Goal: Information Seeking & Learning: Compare options

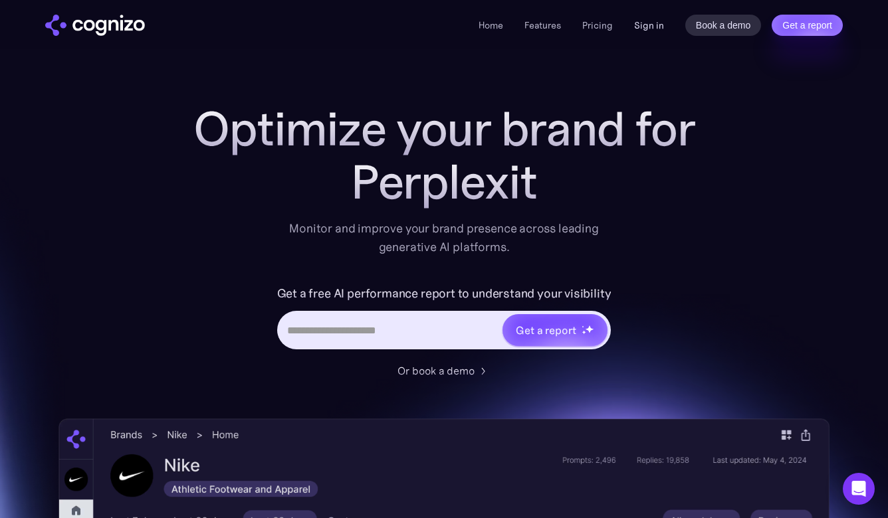
click at [651, 29] on link "Sign in" at bounding box center [649, 25] width 30 height 16
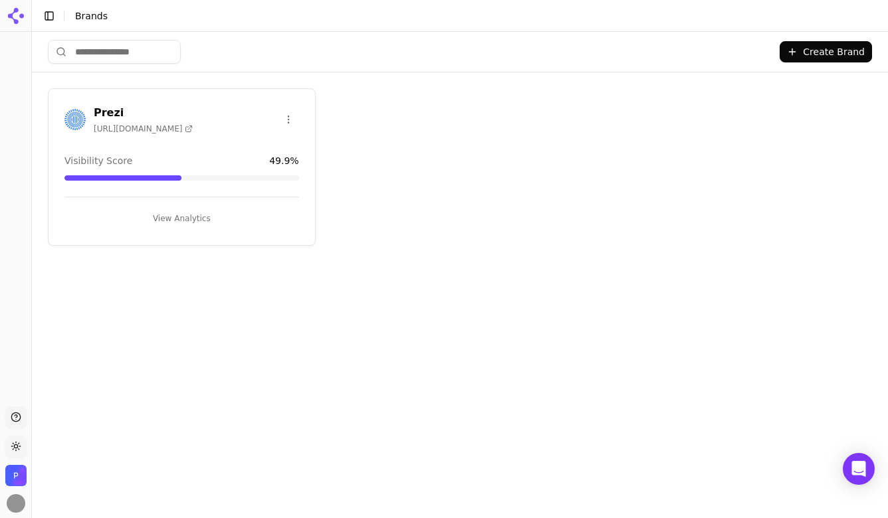
click at [189, 219] on button "View Analytics" at bounding box center [181, 218] width 235 height 21
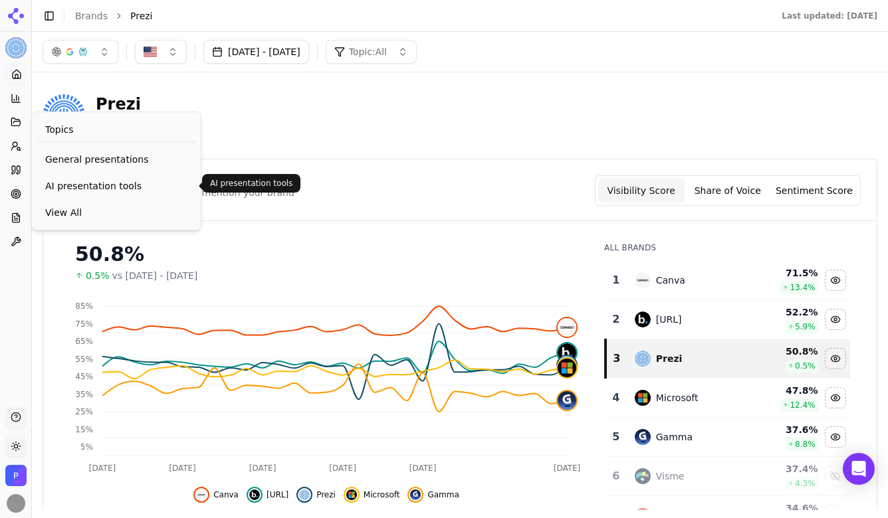
click at [102, 184] on span "AI presentation tools" at bounding box center [116, 185] width 142 height 13
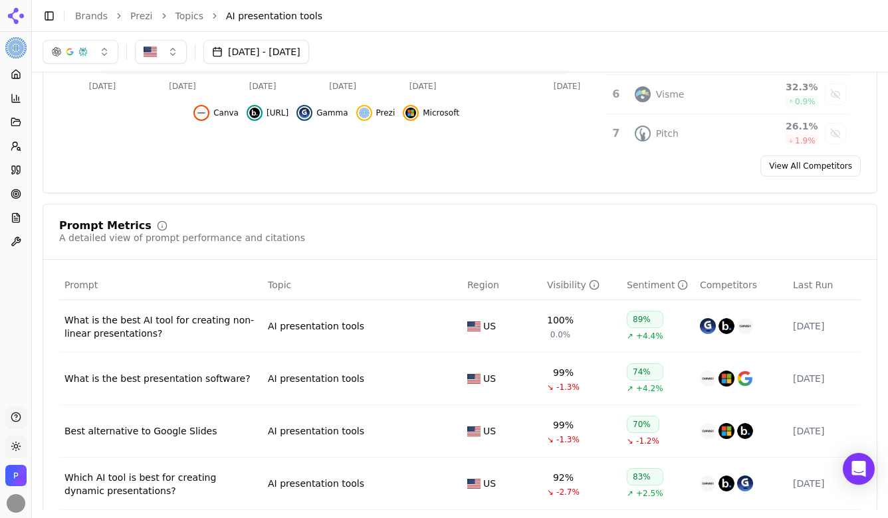
scroll to position [318, 0]
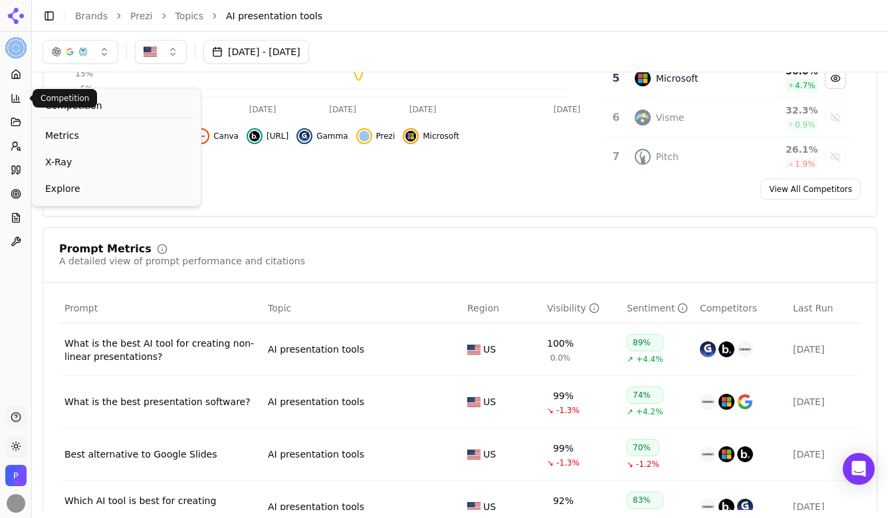
click at [16, 101] on icon at bounding box center [16, 98] width 11 height 11
click at [58, 161] on span "X-Ray" at bounding box center [116, 161] width 142 height 13
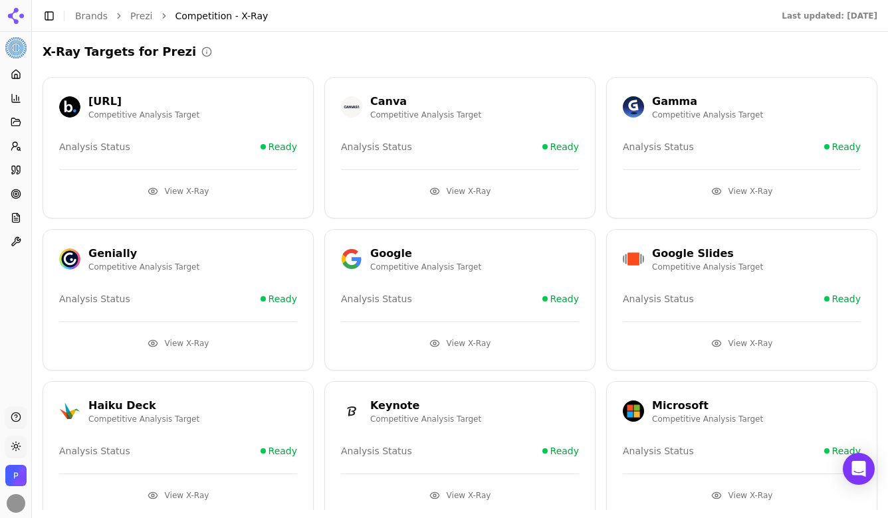
click at [194, 189] on button "View X-Ray" at bounding box center [178, 191] width 238 height 21
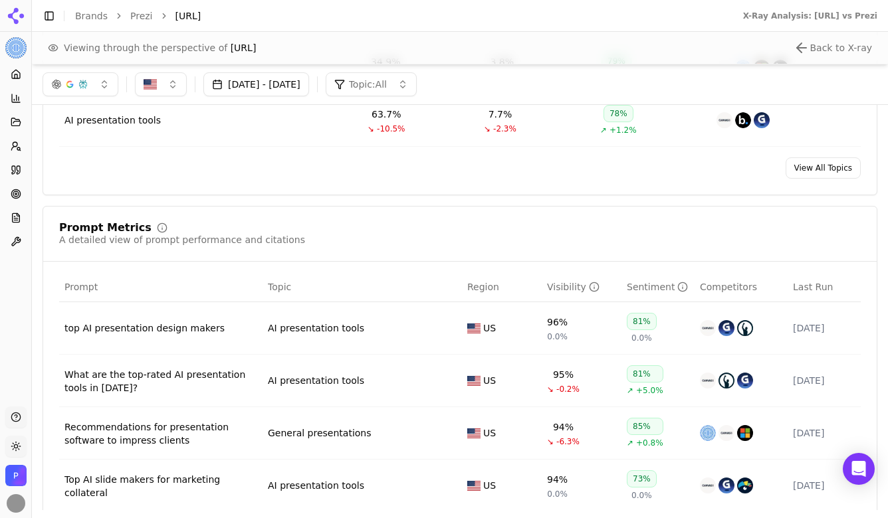
scroll to position [572, 0]
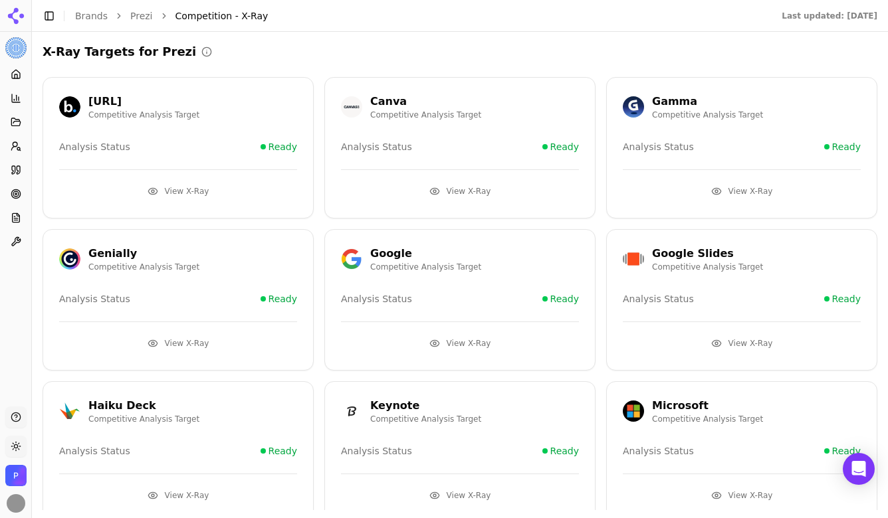
click at [742, 192] on button "View X-Ray" at bounding box center [742, 191] width 238 height 21
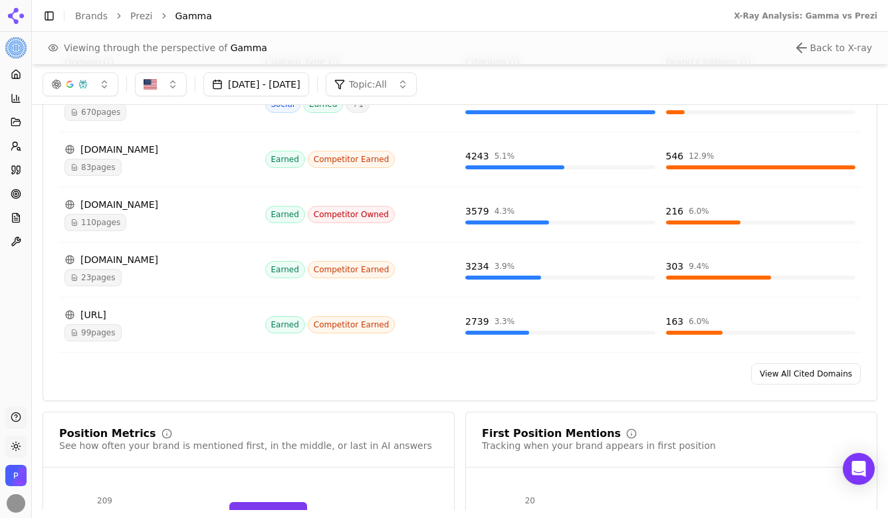
scroll to position [1315, 0]
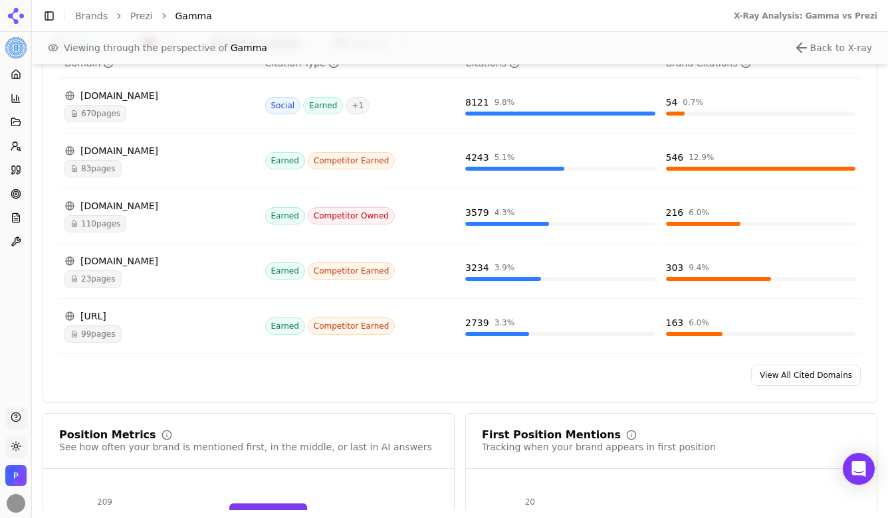
click at [794, 373] on link "View All Cited Domains" at bounding box center [806, 375] width 110 height 21
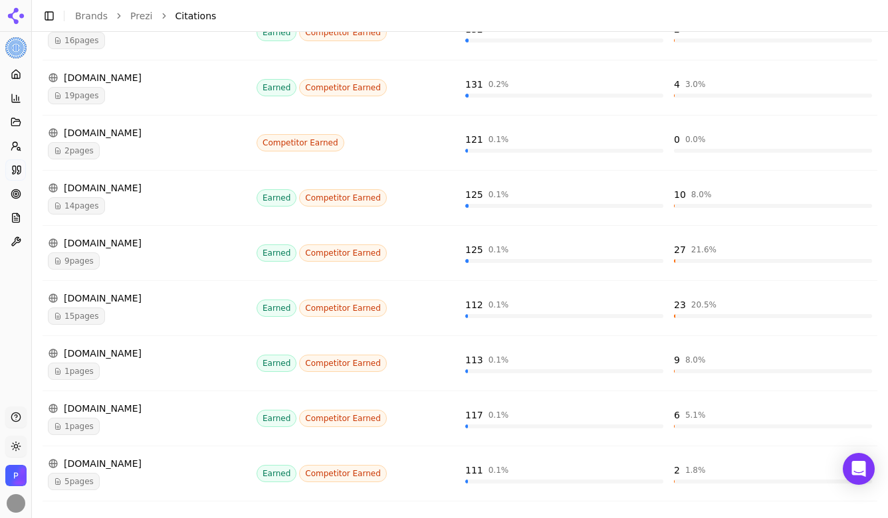
scroll to position [1776, 0]
